Goal: Information Seeking & Learning: Learn about a topic

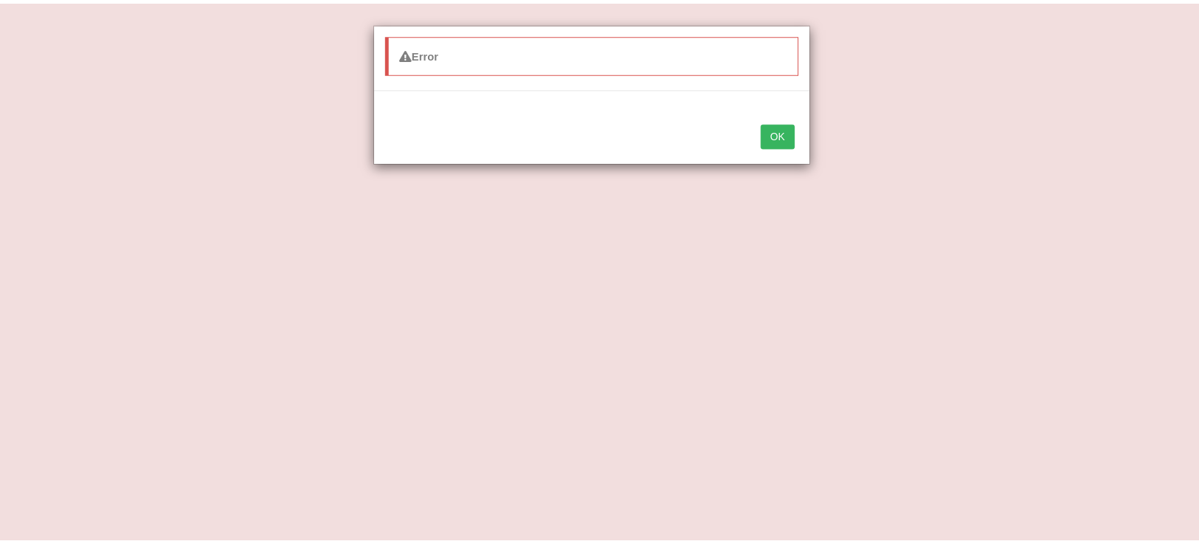
scroll to position [536, 0]
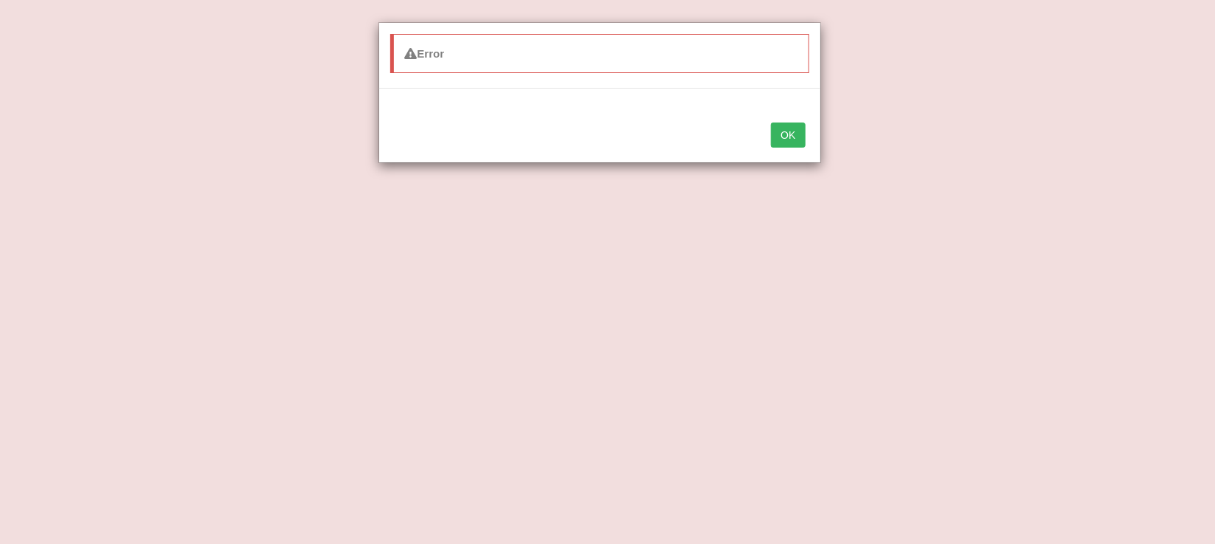
drag, startPoint x: 774, startPoint y: 125, endPoint x: 766, endPoint y: 129, distance: 9.9
click at [774, 127] on button "OK" at bounding box center [788, 134] width 34 height 25
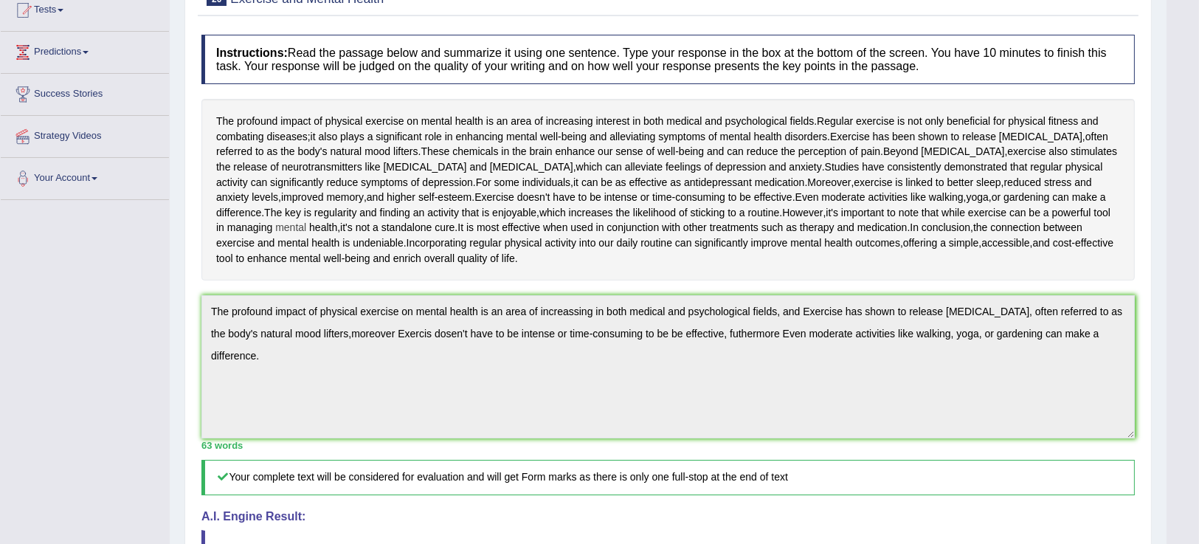
scroll to position [0, 0]
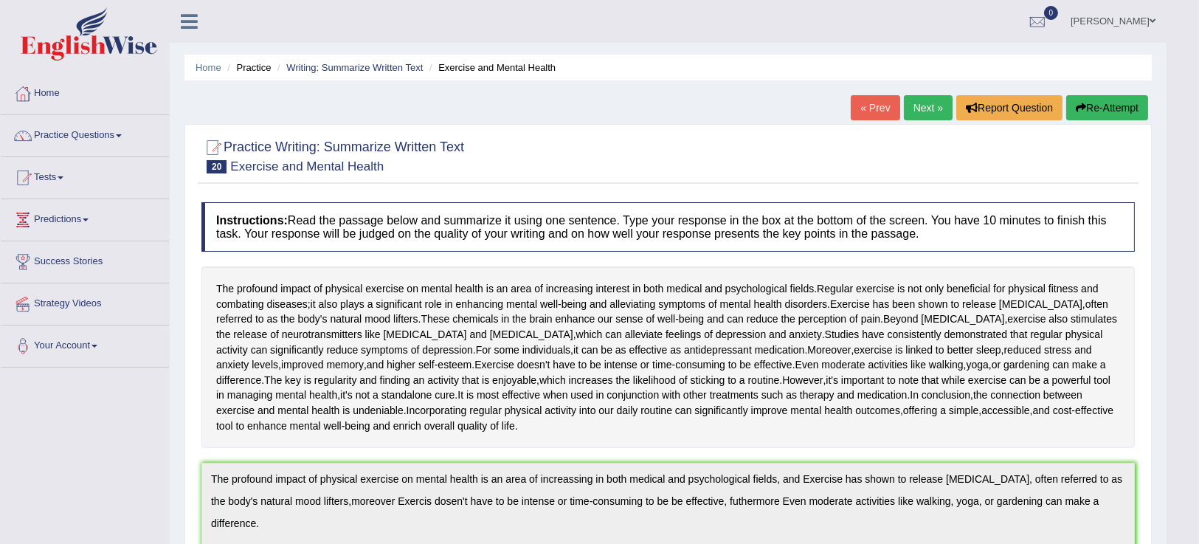
click at [907, 114] on link "Next »" at bounding box center [928, 107] width 49 height 25
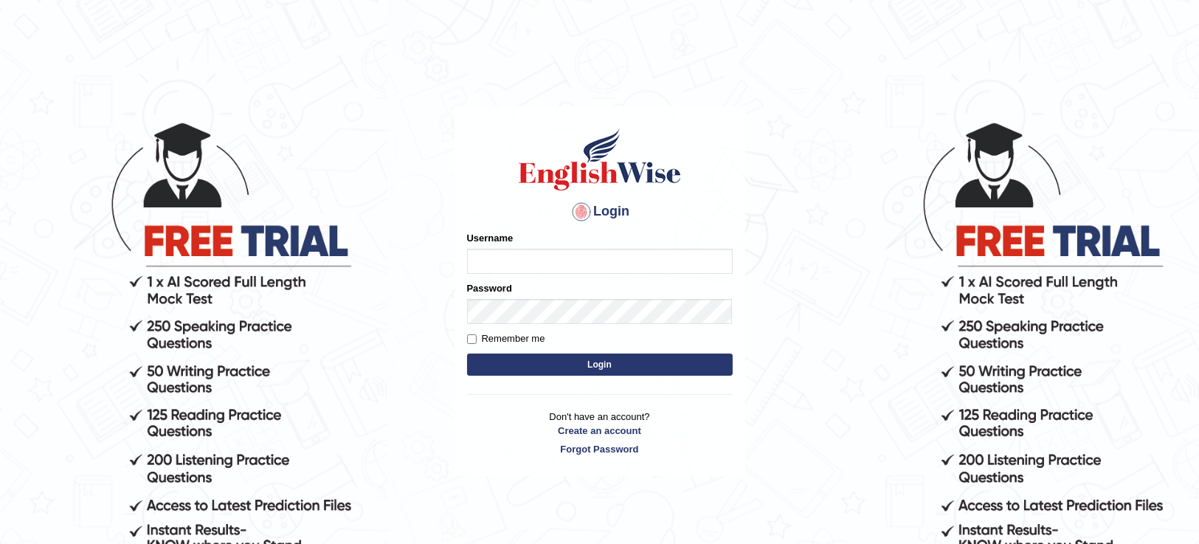
type input "zayanhabib_007"
click at [472, 344] on label "Remember me" at bounding box center [506, 338] width 78 height 15
click at [472, 344] on input "Remember me" at bounding box center [472, 339] width 10 height 10
checkbox input "true"
click at [474, 354] on button "Login" at bounding box center [600, 364] width 266 height 22
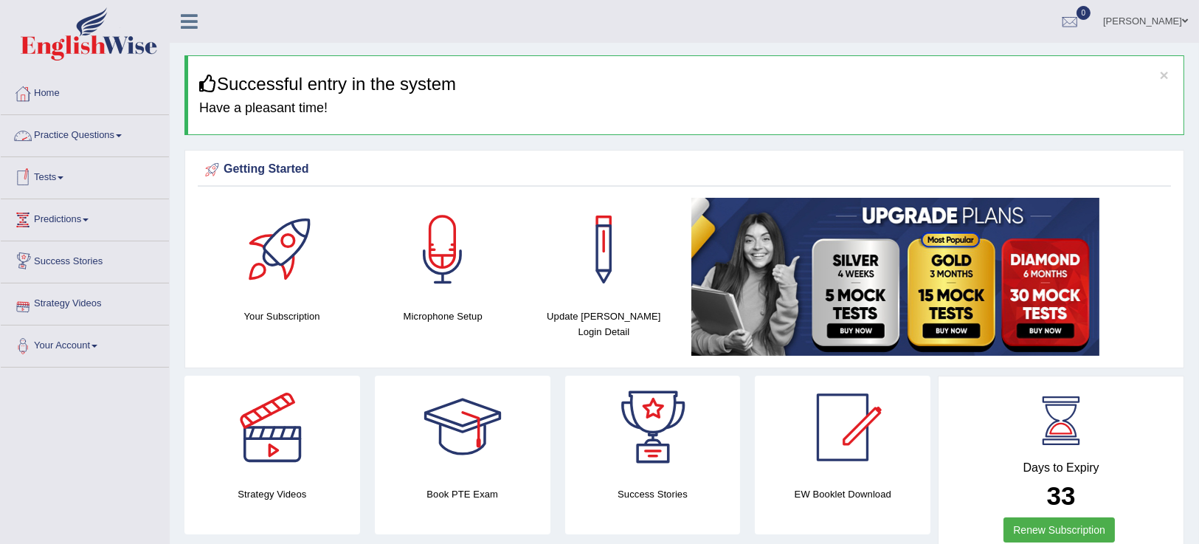
click at [91, 134] on link "Practice Questions" at bounding box center [85, 133] width 168 height 37
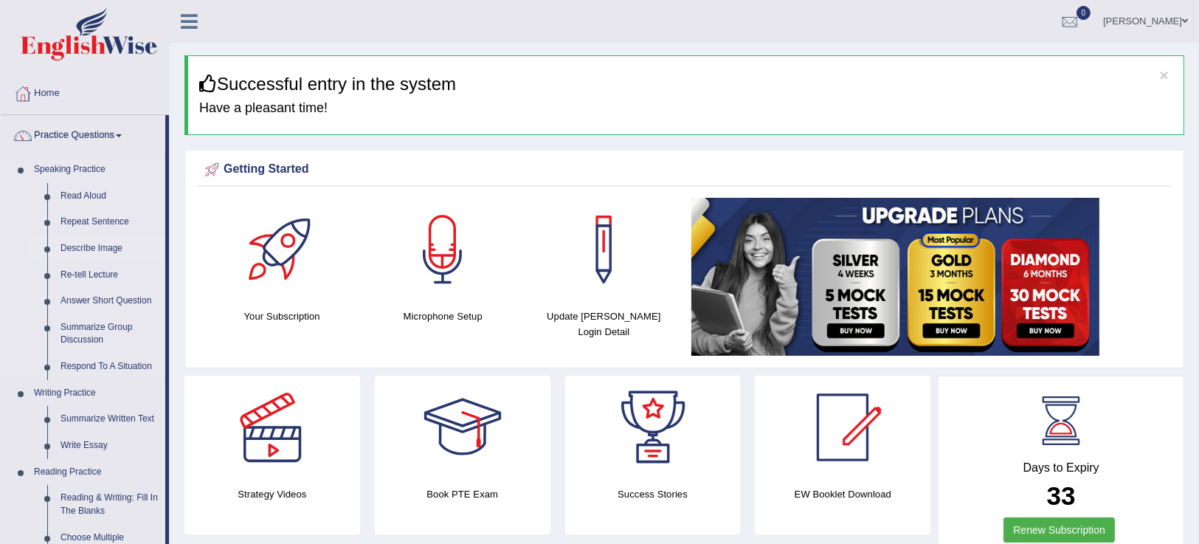
click at [92, 251] on link "Describe Image" at bounding box center [109, 248] width 111 height 27
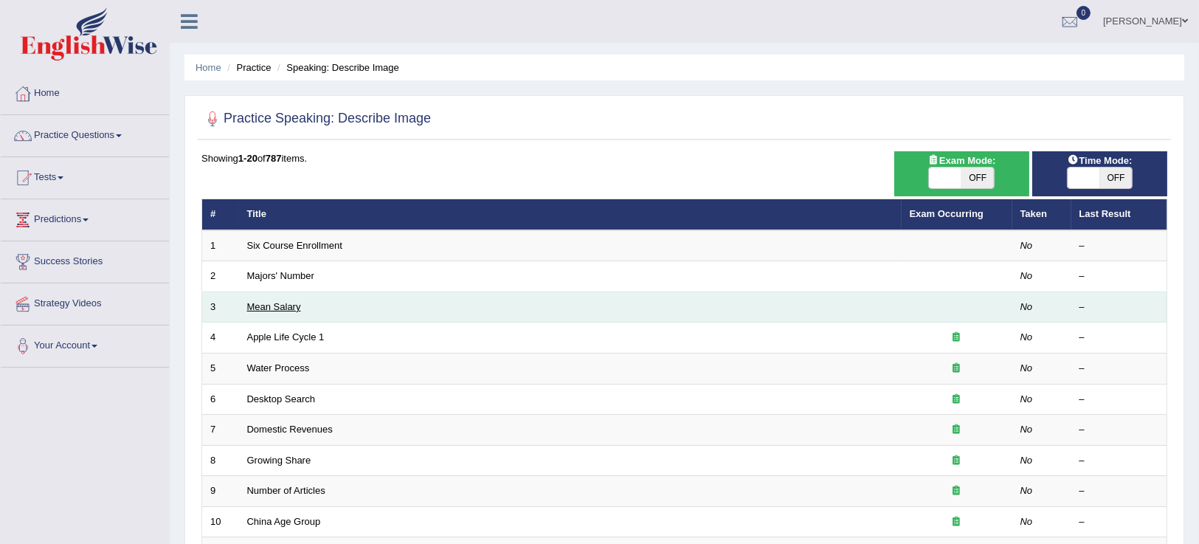
click at [256, 304] on link "Mean Salary" at bounding box center [274, 306] width 54 height 11
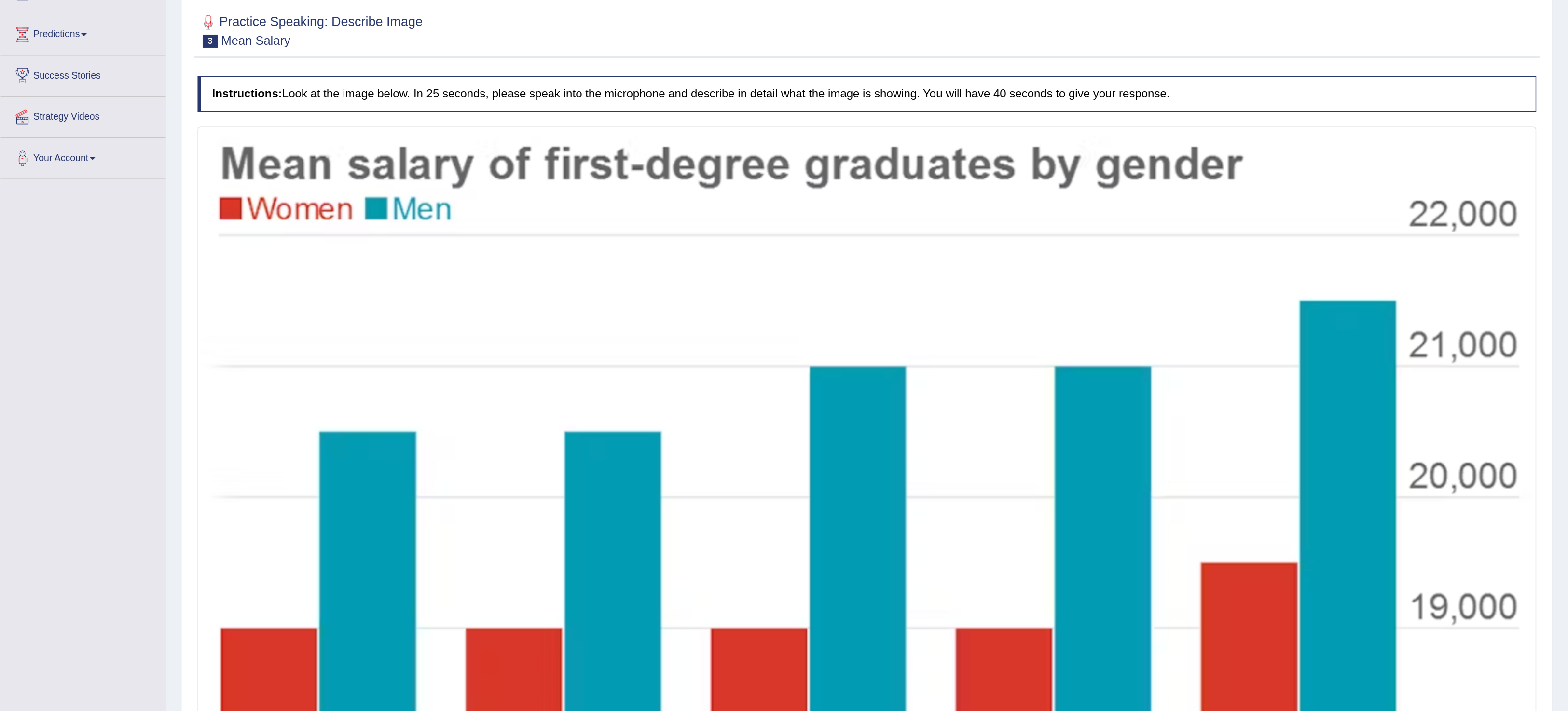
scroll to position [82, 0]
